Goal: Task Accomplishment & Management: Complete application form

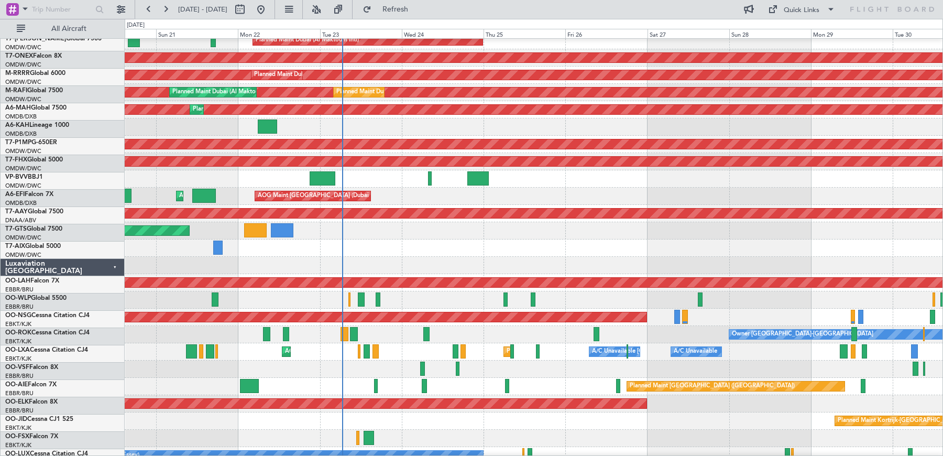
scroll to position [491, 0]
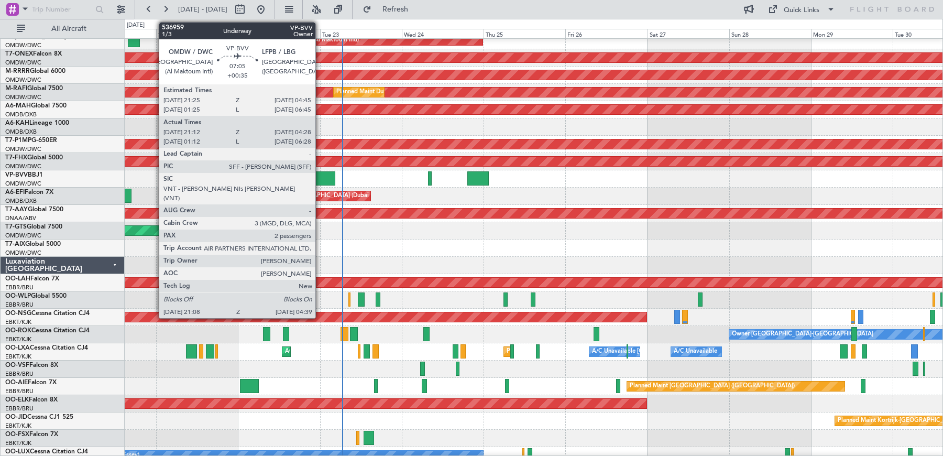
click at [321, 178] on div at bounding box center [323, 178] width 26 height 14
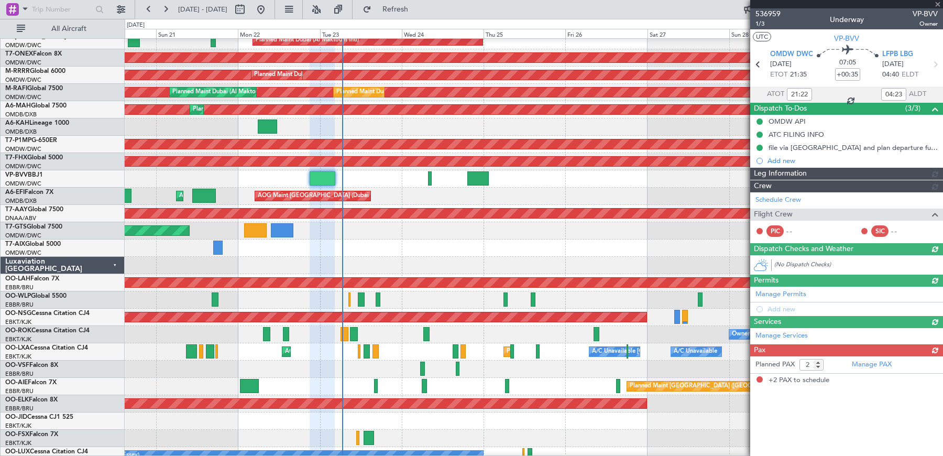
type input "[PERSON_NAME] ([PERSON_NAME])"
type input "7351"
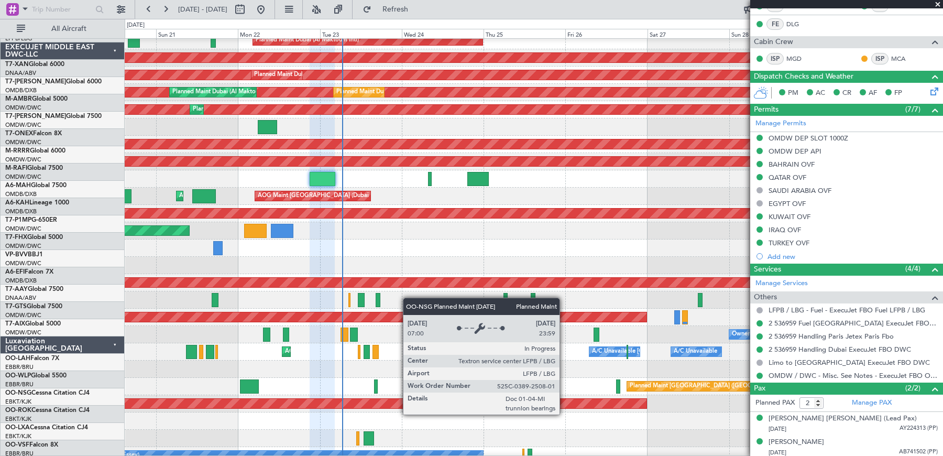
scroll to position [390, 0]
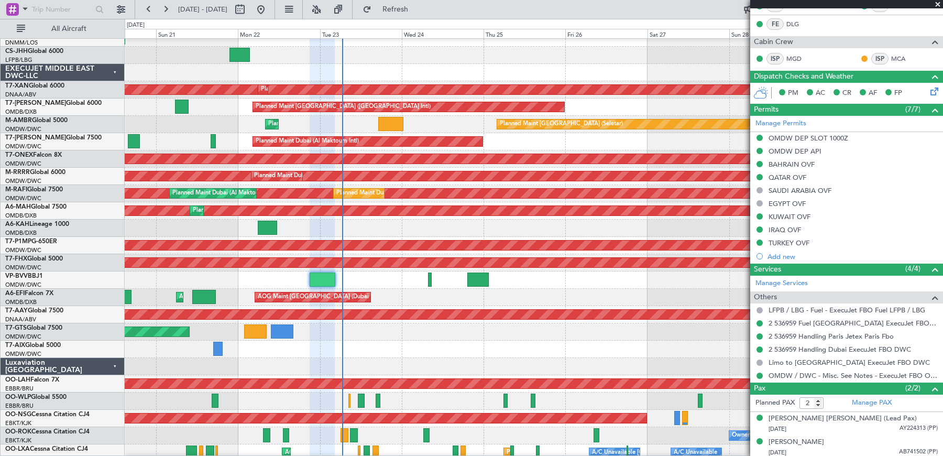
type input "[PERSON_NAME] ([PERSON_NAME])"
type input "7351"
type input "[PERSON_NAME] ([PERSON_NAME])"
type input "7351"
type input "[PERSON_NAME] ([PERSON_NAME])"
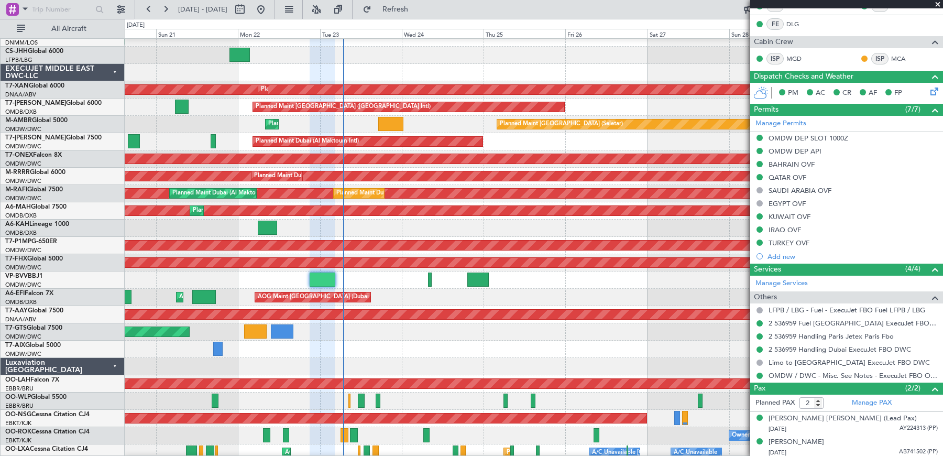
type input "7351"
type input "[PERSON_NAME] ([PERSON_NAME])"
type input "7351"
